Goal: Check status: Check status

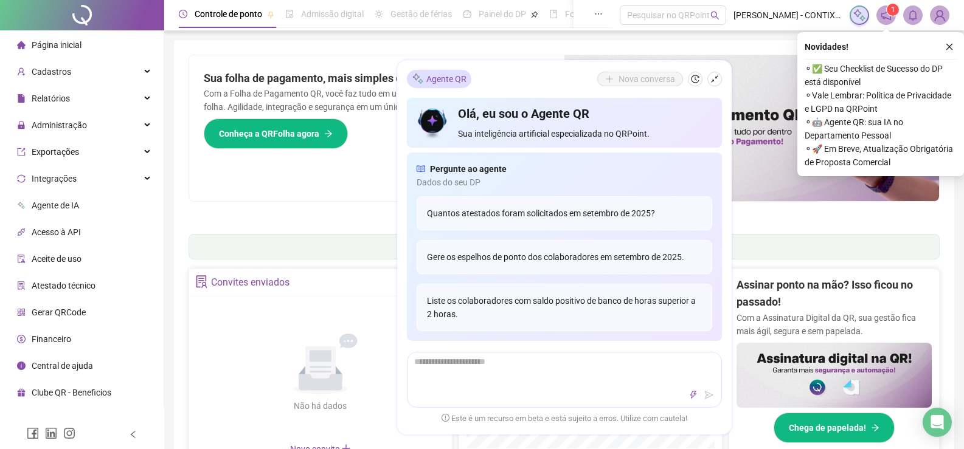
drag, startPoint x: 726, startPoint y: 268, endPoint x: 726, endPoint y: 238, distance: 29.8
click at [726, 238] on div "Agente QR Nova [PERSON_NAME], eu sou o Agente QR Sua inteligência artificial es…" at bounding box center [564, 247] width 334 height 374
click at [712, 77] on icon "shrink" at bounding box center [714, 79] width 9 height 9
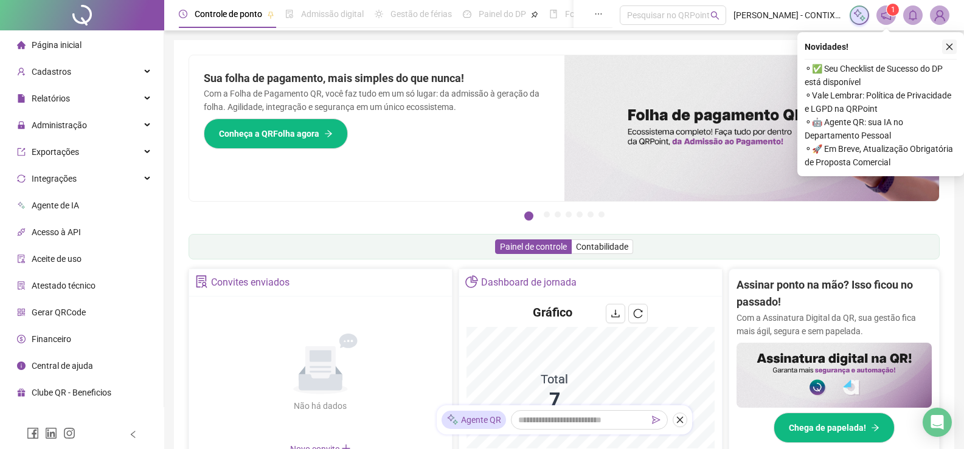
click at [950, 45] on icon "close" at bounding box center [949, 47] width 9 height 9
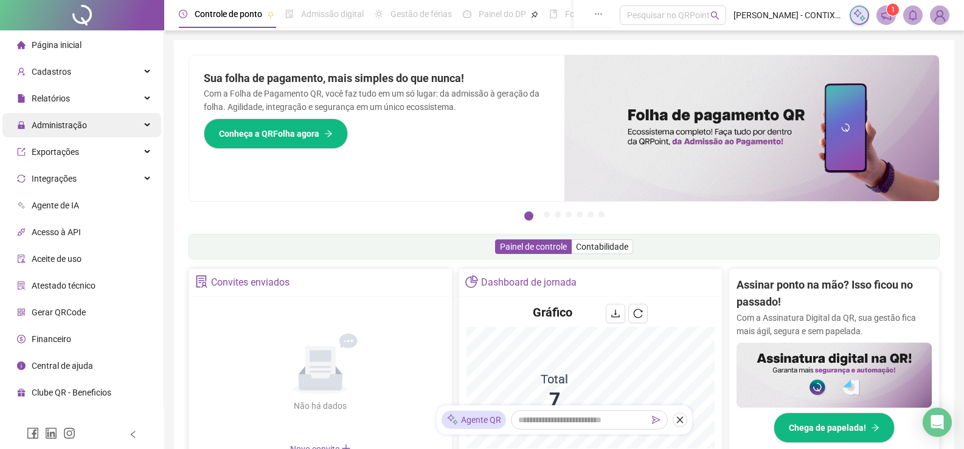
click at [67, 126] on span "Administração" at bounding box center [59, 125] width 55 height 10
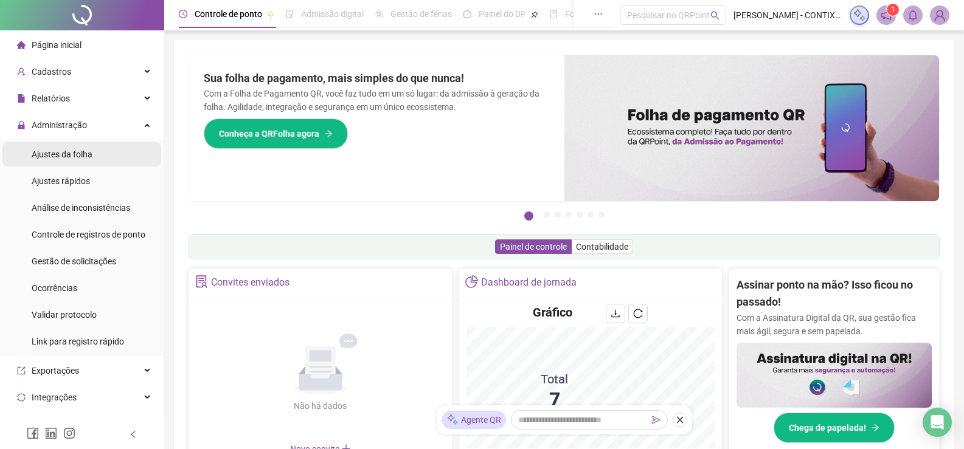
click at [59, 151] on span "Ajustes da folha" at bounding box center [62, 155] width 61 height 10
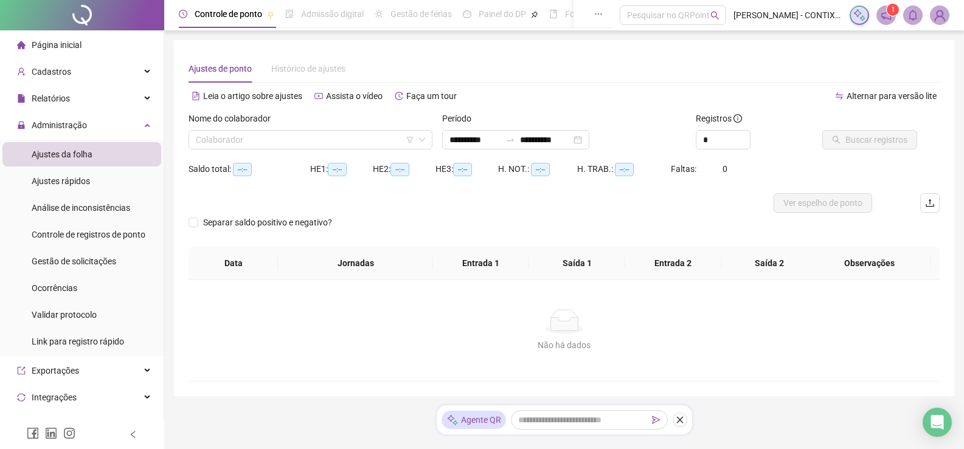
type input "**********"
click at [320, 139] on input "search" at bounding box center [305, 140] width 218 height 18
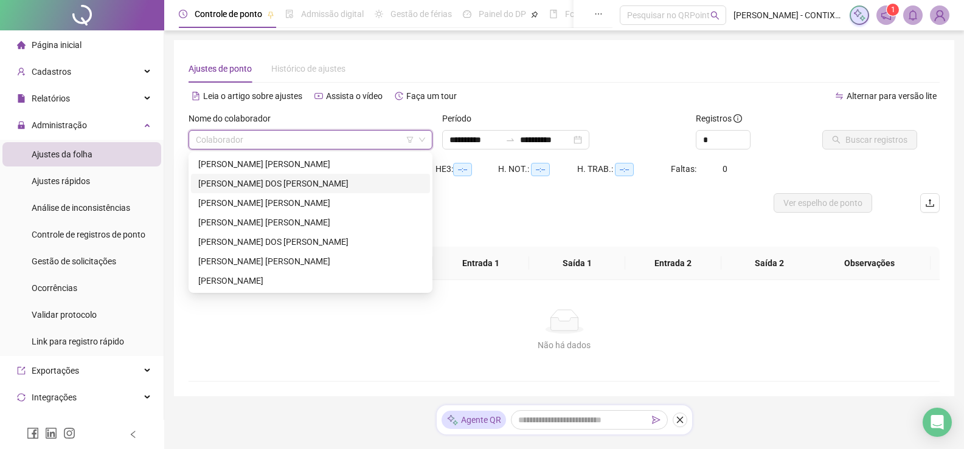
click at [226, 182] on div "[PERSON_NAME] DOS [PERSON_NAME]" at bounding box center [310, 183] width 224 height 13
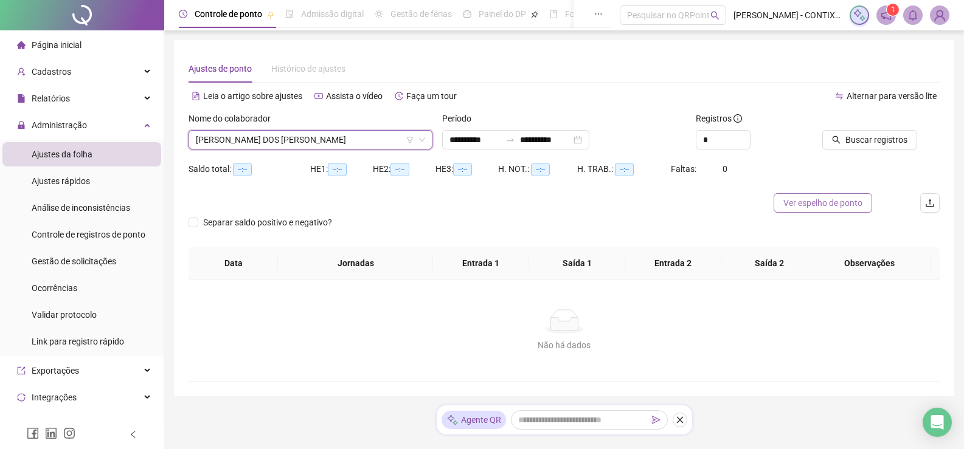
click at [787, 199] on span "Ver espelho de ponto" at bounding box center [822, 202] width 79 height 13
click at [377, 144] on span "[PERSON_NAME] DOS [PERSON_NAME]" at bounding box center [310, 140] width 229 height 18
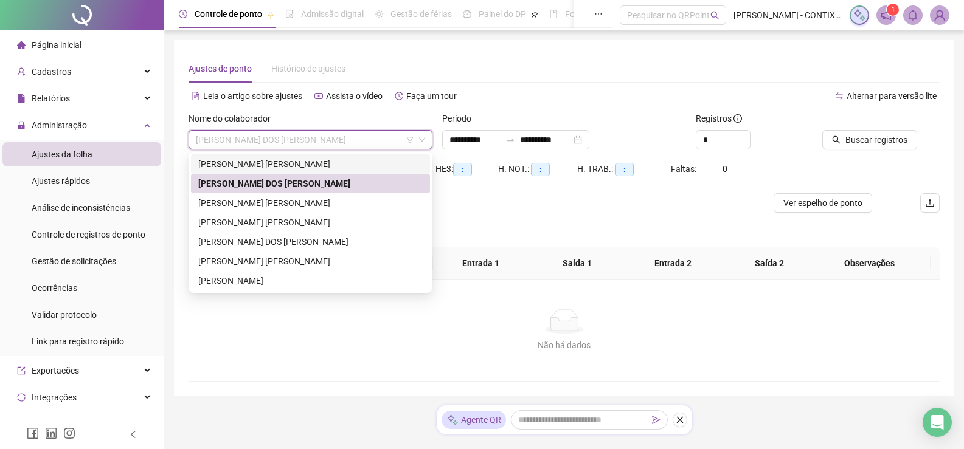
click at [255, 168] on div "[PERSON_NAME] [PERSON_NAME]" at bounding box center [310, 163] width 224 height 13
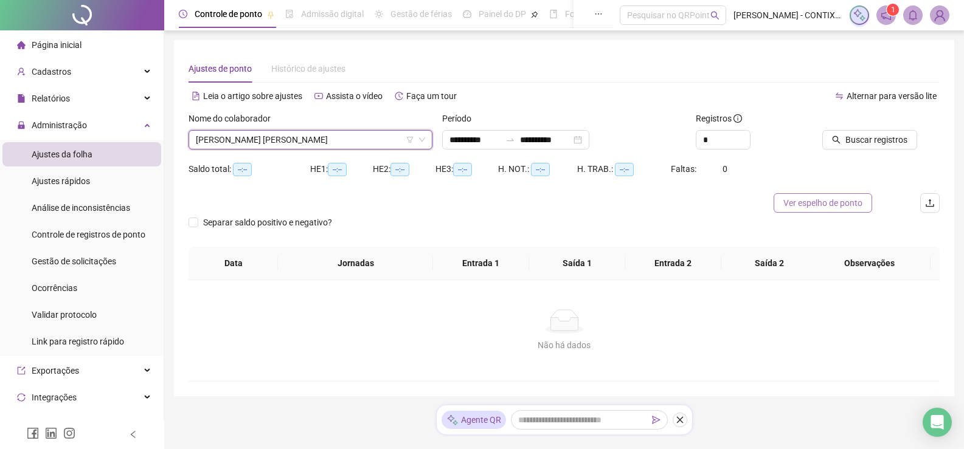
click at [830, 202] on span "Ver espelho de ponto" at bounding box center [822, 202] width 79 height 13
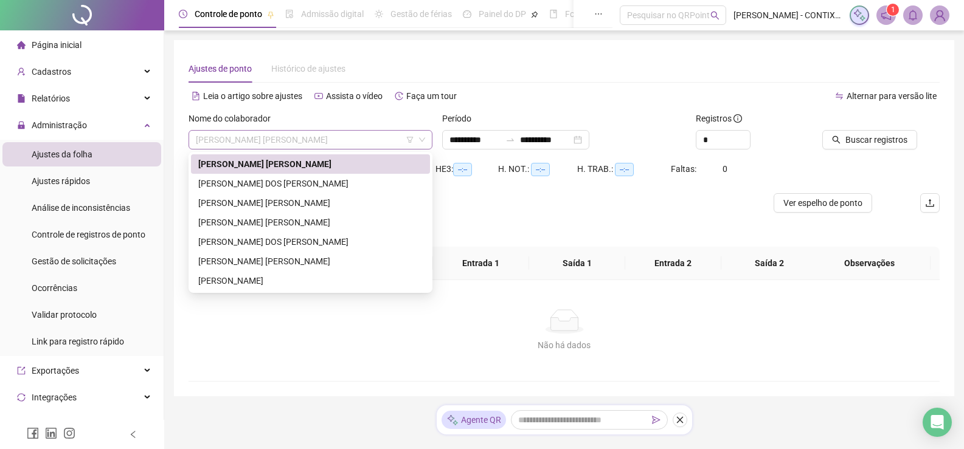
click at [389, 139] on span "[PERSON_NAME] [PERSON_NAME]" at bounding box center [310, 140] width 229 height 18
click at [264, 280] on div "[PERSON_NAME]" at bounding box center [310, 280] width 224 height 13
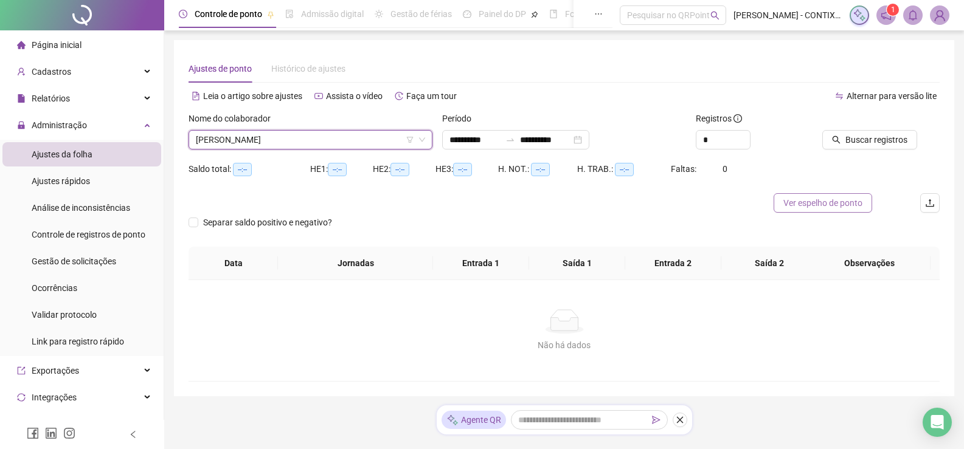
click at [796, 204] on span "Ver espelho de ponto" at bounding box center [822, 202] width 79 height 13
click at [316, 139] on span "[PERSON_NAME]" at bounding box center [310, 140] width 229 height 18
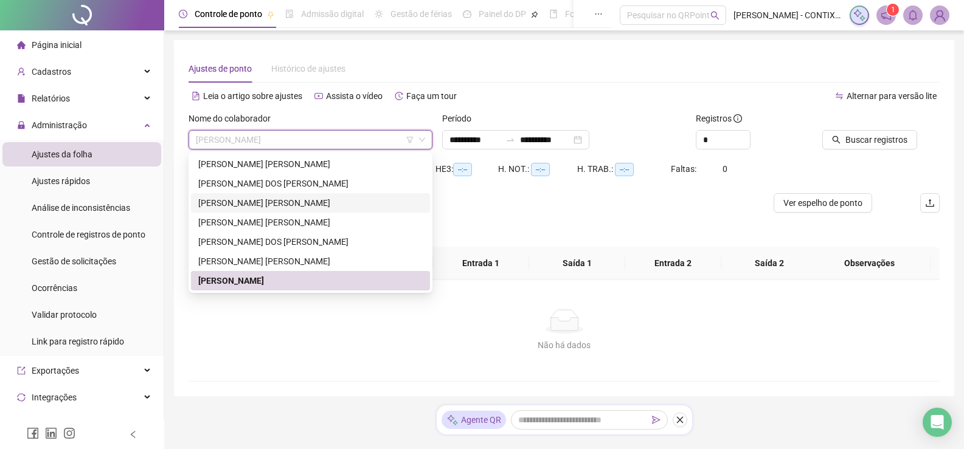
click at [240, 202] on div "[PERSON_NAME] [PERSON_NAME]" at bounding box center [310, 202] width 224 height 13
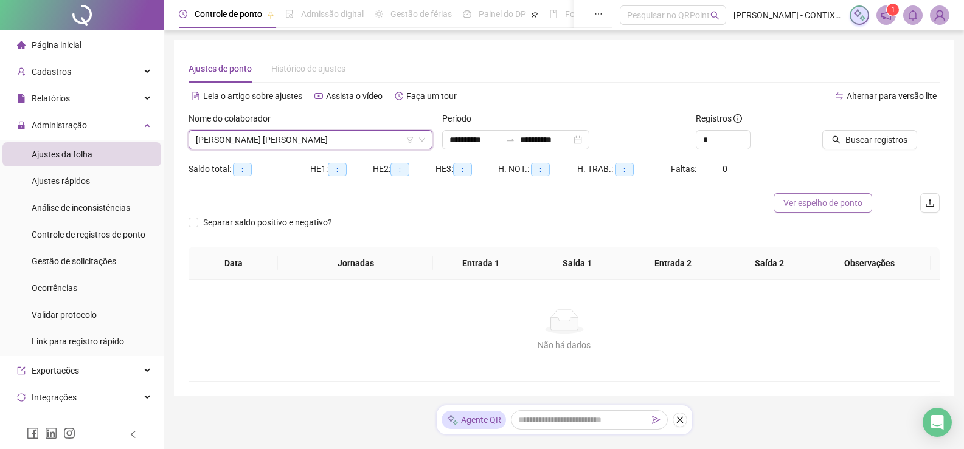
click at [829, 204] on span "Ver espelho de ponto" at bounding box center [822, 202] width 79 height 13
